Goal: Task Accomplishment & Management: Manage account settings

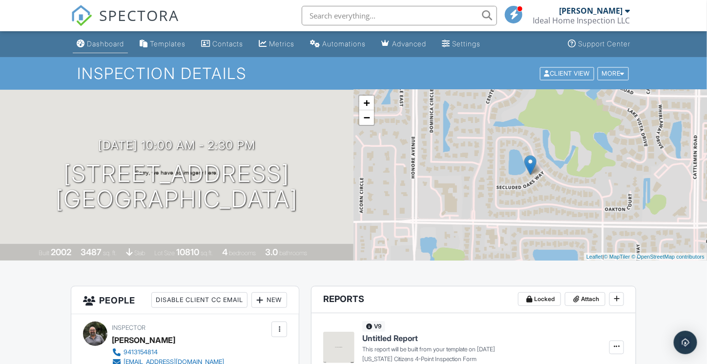
click at [101, 48] on link "Dashboard" at bounding box center [100, 44] width 55 height 18
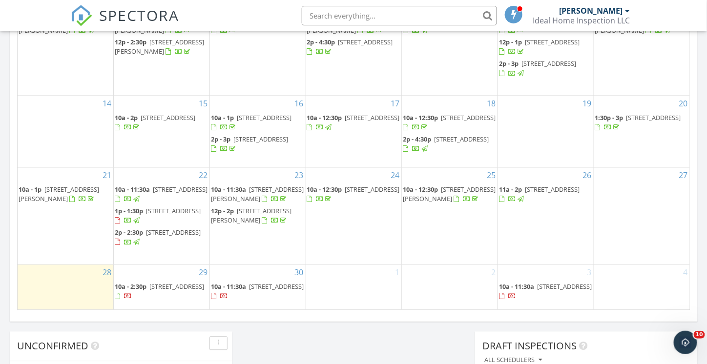
scroll to position [635, 0]
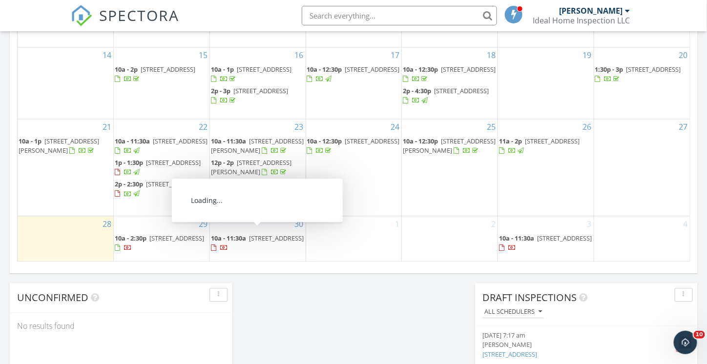
click at [237, 234] on span "10a - 11:30a" at bounding box center [228, 238] width 35 height 9
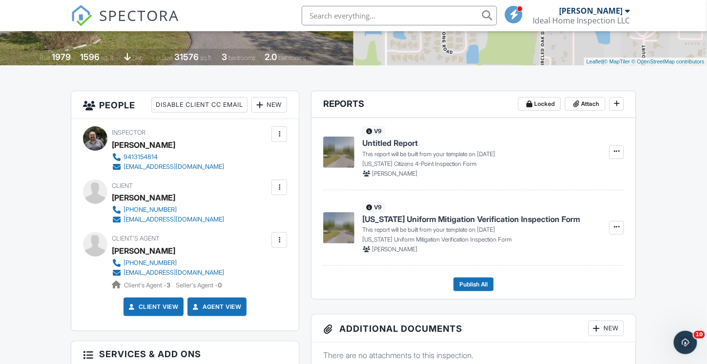
click at [285, 190] on div at bounding box center [279, 188] width 16 height 16
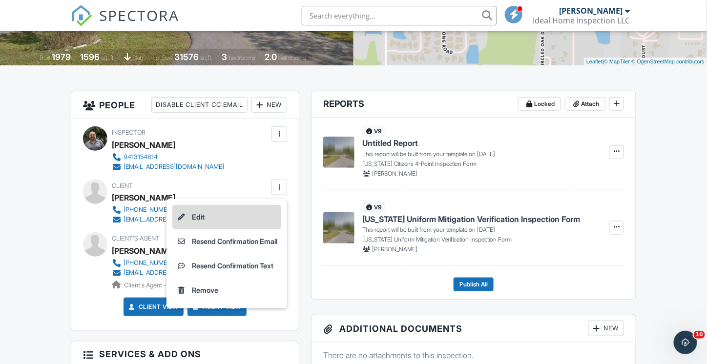
click at [201, 217] on li "Edit" at bounding box center [226, 217] width 109 height 24
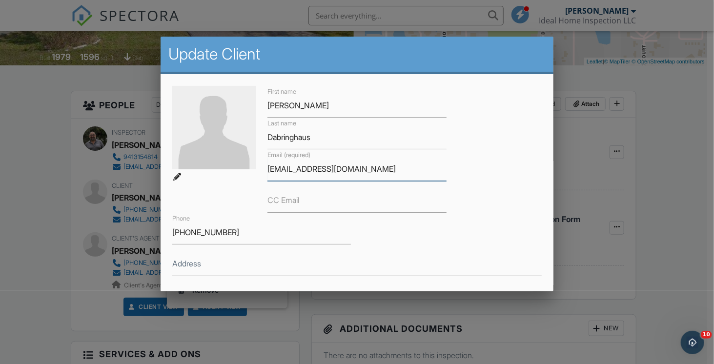
click at [276, 169] on input "[EMAIL_ADDRESS][DOMAIN_NAME]" at bounding box center [356, 169] width 179 height 24
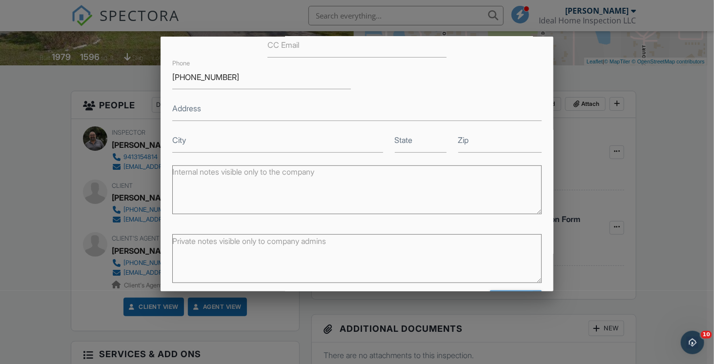
scroll to position [158, 0]
type input "[EMAIL_ADDRESS][DOMAIN_NAME]"
click at [506, 288] on input "Save" at bounding box center [516, 297] width 52 height 18
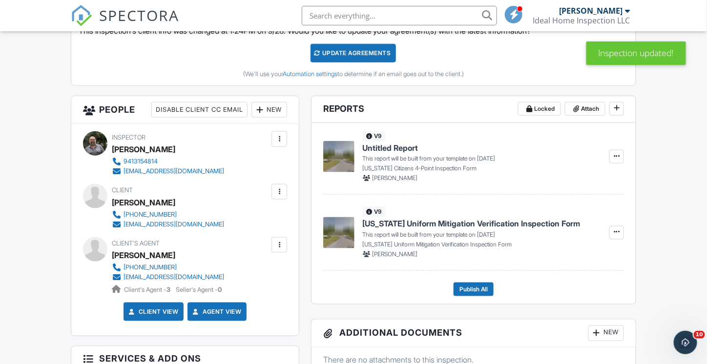
click at [279, 193] on div at bounding box center [279, 192] width 10 height 10
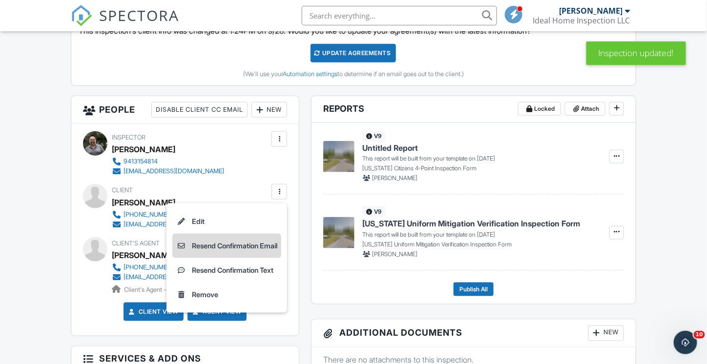
click at [215, 244] on li "Resend Confirmation Email" at bounding box center [226, 246] width 109 height 24
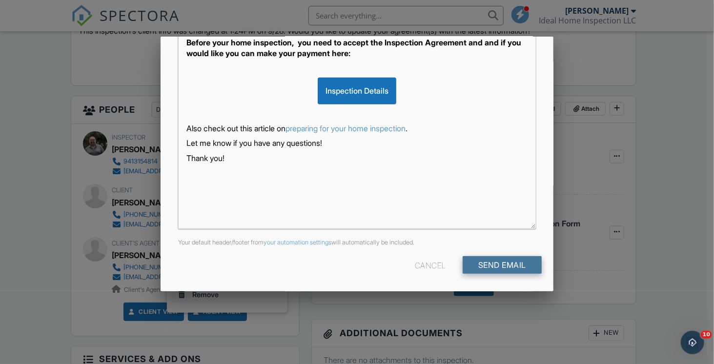
click at [474, 267] on input "Send Email" at bounding box center [502, 265] width 79 height 18
